Goal: Information Seeking & Learning: Learn about a topic

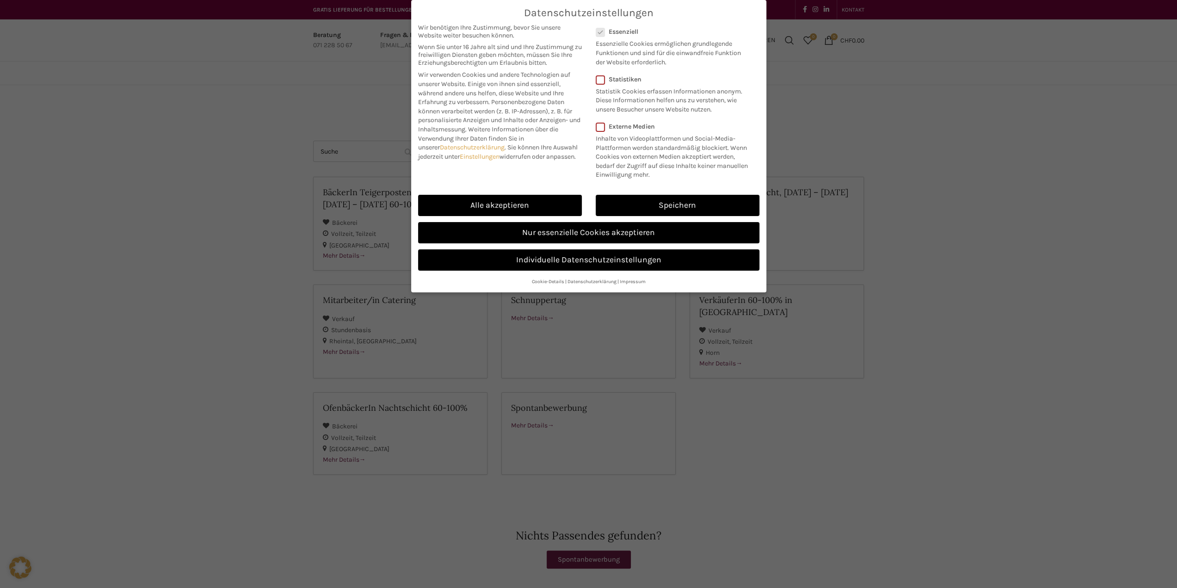
click at [165, 301] on div "Datenschutzeinstellungen Wir benötigen Ihre Zustimmung, bevor Sie unsere Websit…" at bounding box center [588, 294] width 1177 height 588
click at [470, 202] on link "Alle akzeptieren" at bounding box center [500, 205] width 164 height 21
checkbox input "true"
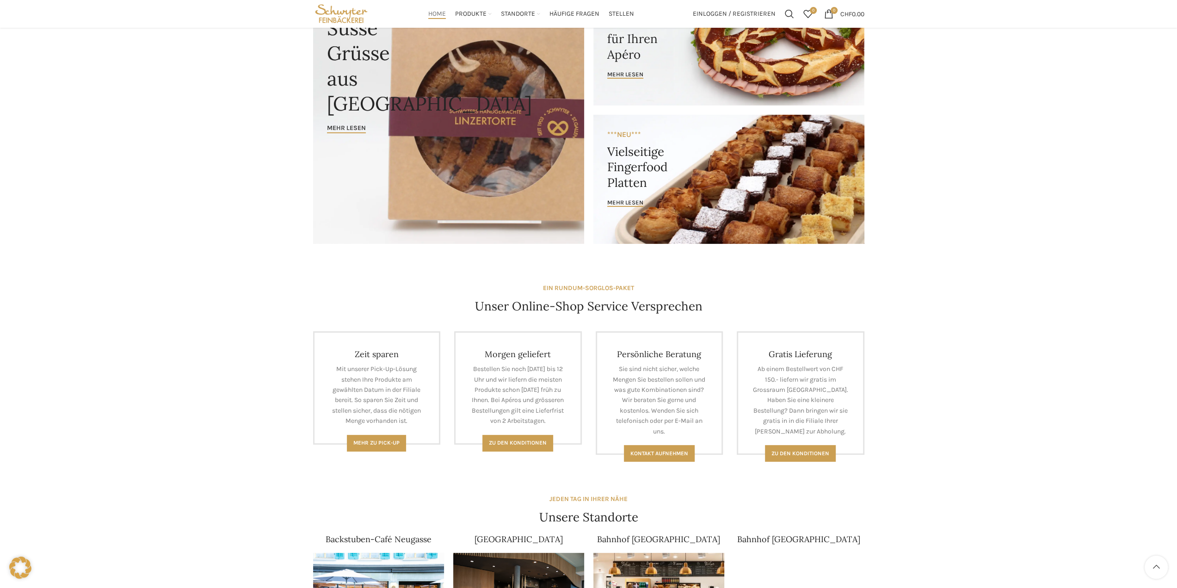
scroll to position [46, 0]
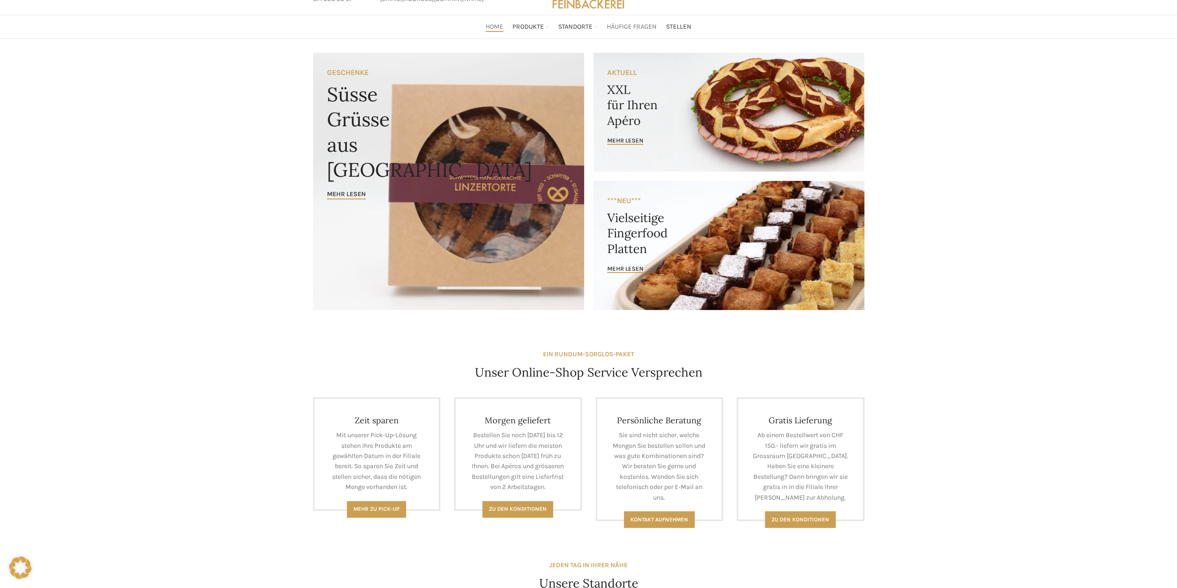
click at [621, 29] on span "Häufige Fragen" at bounding box center [632, 27] width 50 height 9
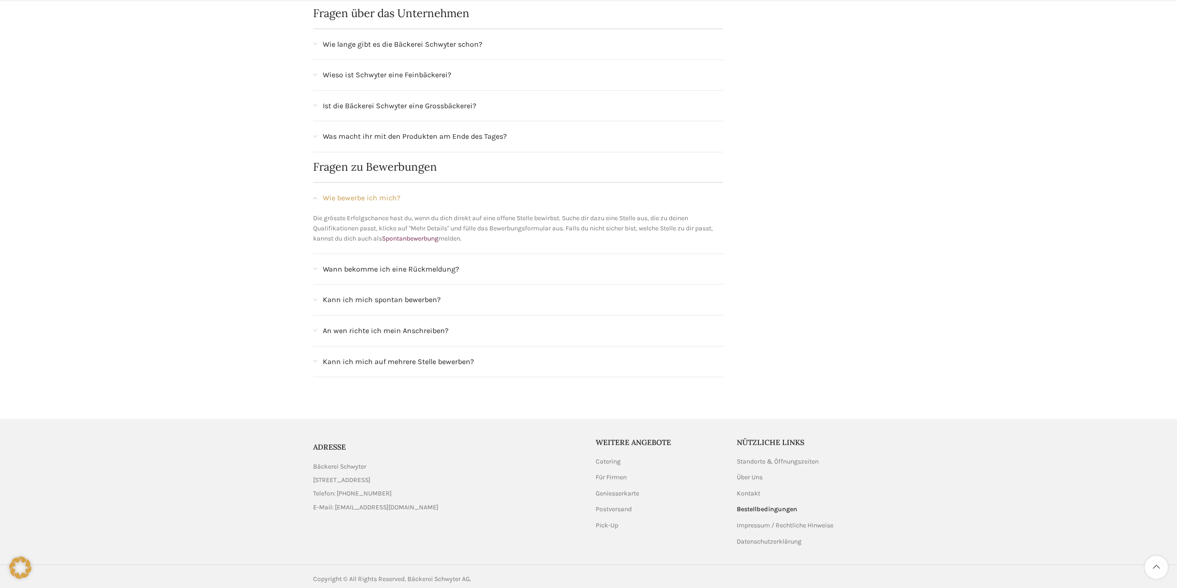
scroll to position [744, 0]
click at [752, 478] on ul "Standorte & Öffnungszeiten Über Uns Kontakt Bestellbedingungen Impressum / Rech…" at bounding box center [801, 500] width 128 height 89
click at [751, 473] on link "Über Uns" at bounding box center [750, 476] width 27 height 9
